Goal: Task Accomplishment & Management: Manage account settings

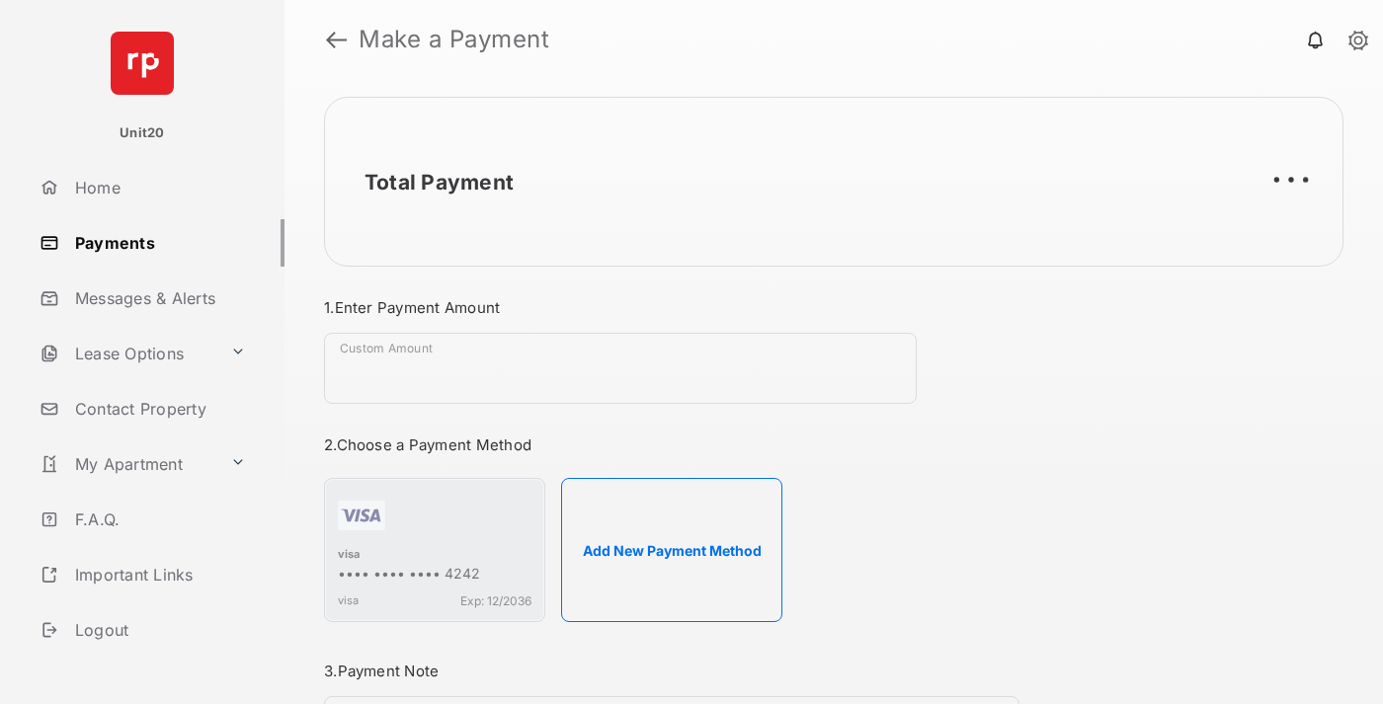
click at [154, 242] on link "Payments" at bounding box center [158, 242] width 253 height 47
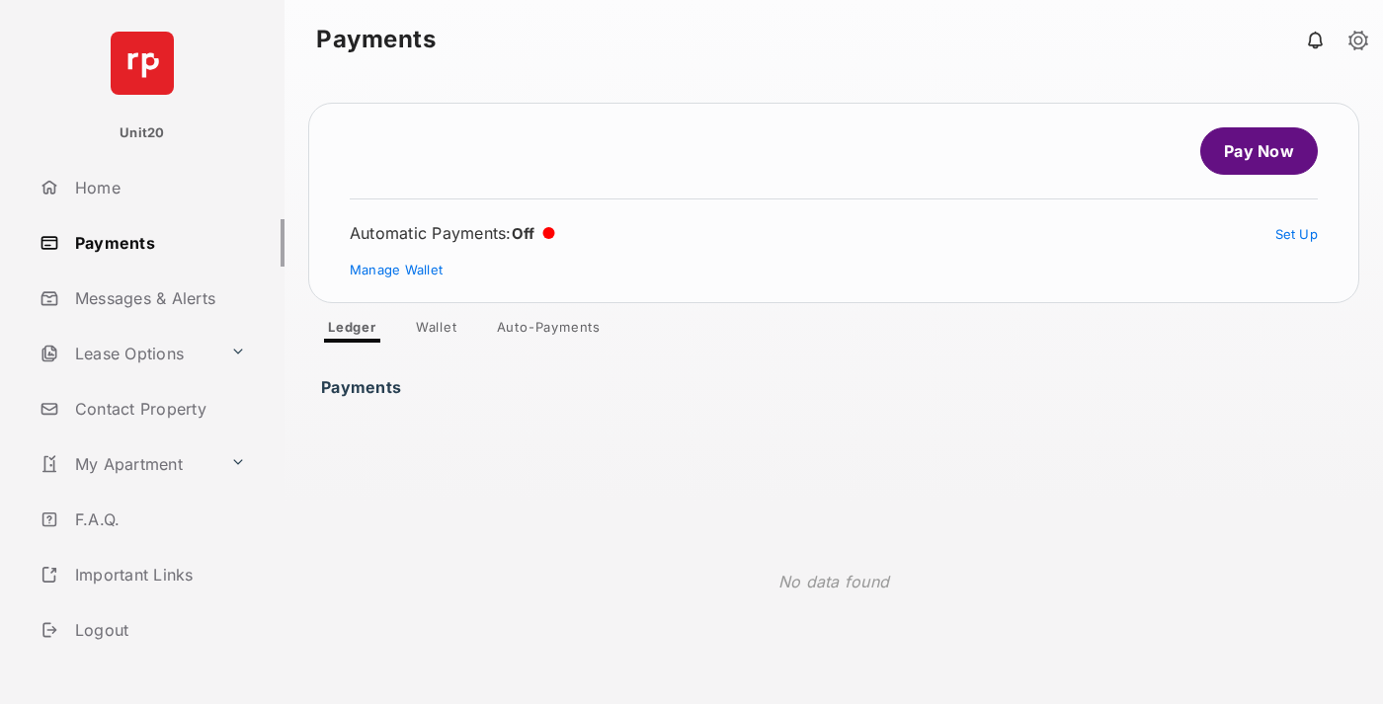
click at [549, 331] on link "Auto-Payments" at bounding box center [548, 331] width 135 height 24
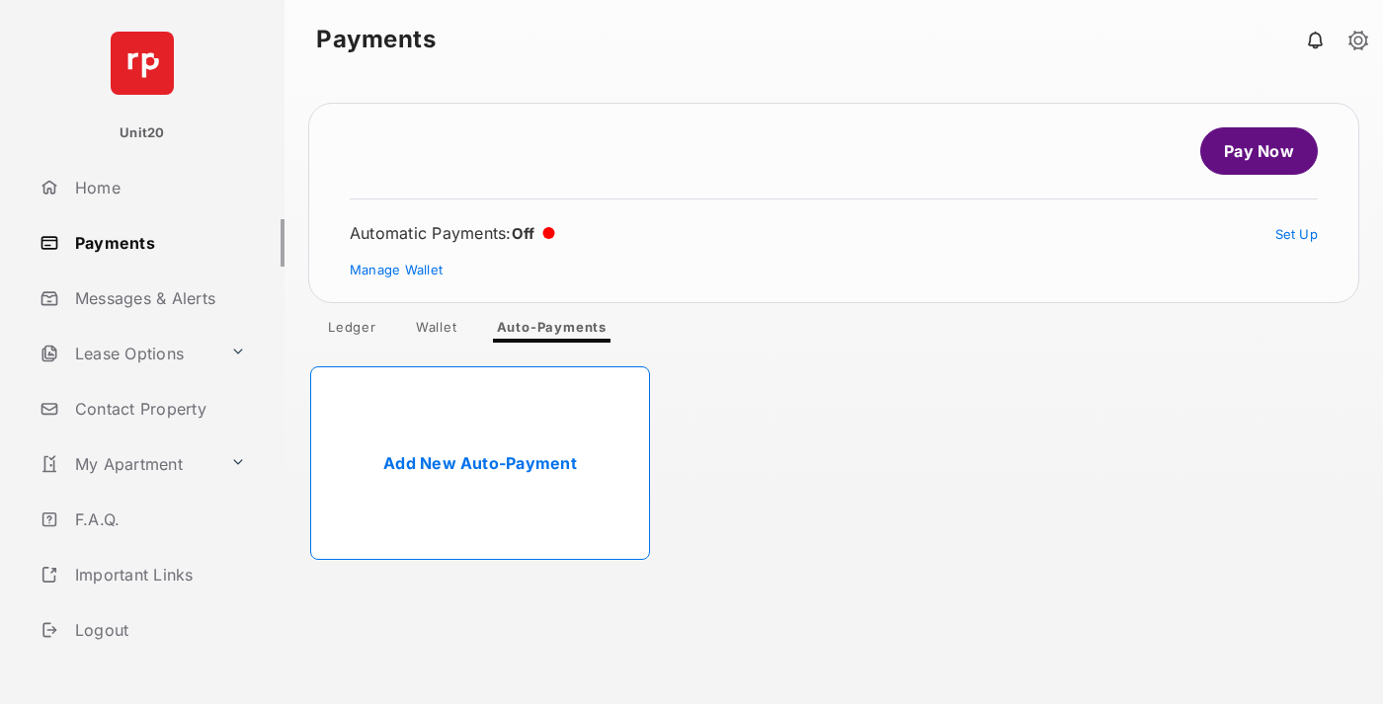
click at [480, 463] on link "Add New Auto-Payment" at bounding box center [480, 464] width 340 height 194
